Goal: Navigation & Orientation: Find specific page/section

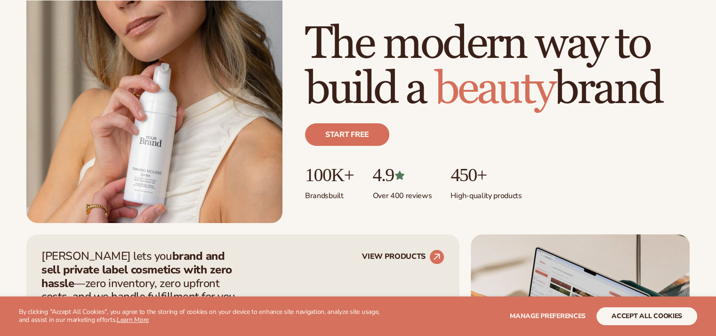
scroll to position [314, 0]
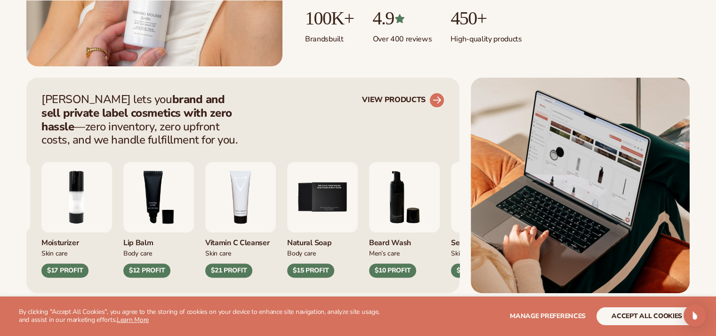
click at [436, 95] on circle at bounding box center [437, 100] width 21 height 21
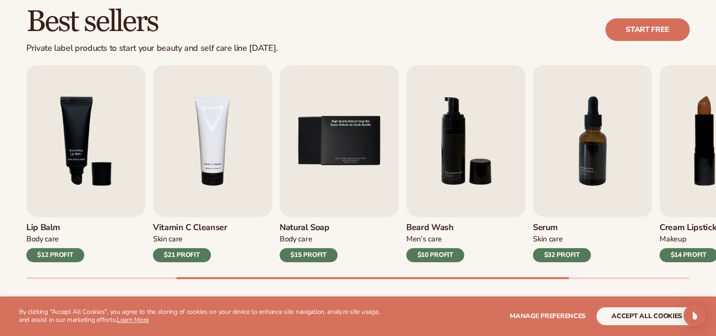
scroll to position [290, 0]
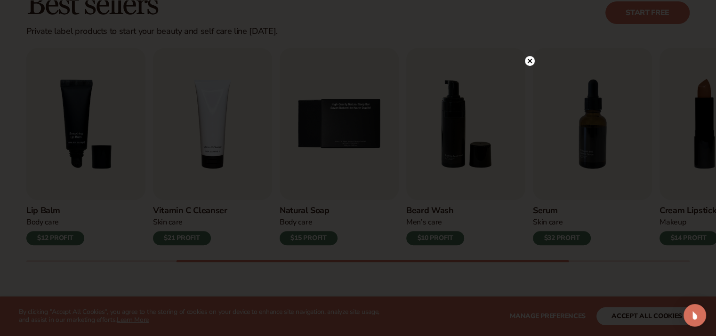
click at [529, 61] on circle at bounding box center [530, 61] width 10 height 10
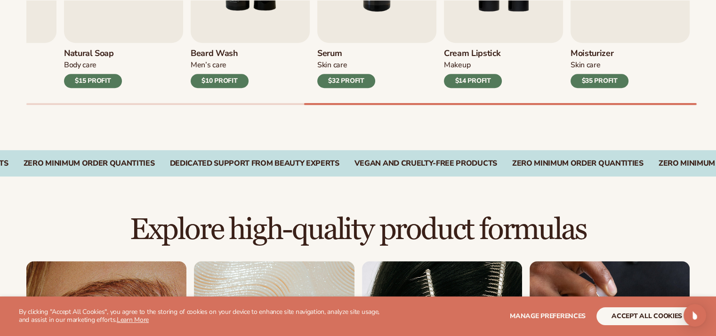
scroll to position [604, 0]
